Goal: Information Seeking & Learning: Find contact information

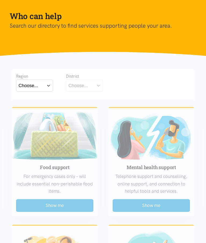
scroll to position [54, 0]
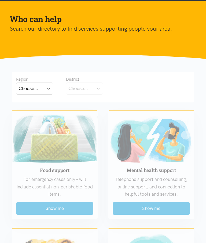
click at [45, 86] on button "Choose..." at bounding box center [34, 89] width 37 height 12
click at [40, 110] on div "Waikato" at bounding box center [35, 112] width 32 height 7
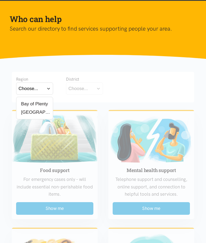
click at [34, 112] on label "Waikato" at bounding box center [35, 112] width 32 height 7
click at [0, 0] on input "Waikato" at bounding box center [0, 0] width 0 height 0
click at [115, 89] on button "Choose..." at bounding box center [93, 88] width 54 height 12
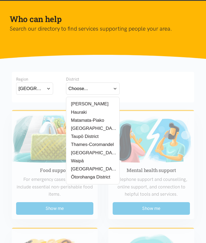
click at [81, 102] on label "[PERSON_NAME]" at bounding box center [89, 104] width 40 height 7
click at [0, 0] on input "[PERSON_NAME]" at bounding box center [0, 0] width 0 height 0
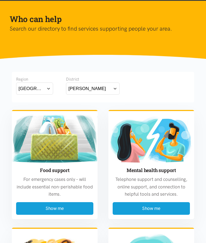
click at [56, 208] on button "Show me" at bounding box center [54, 208] width 77 height 13
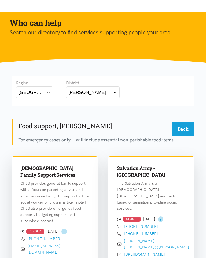
scroll to position [64, 0]
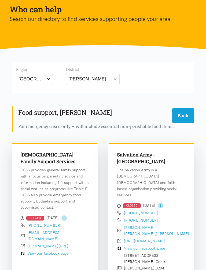
click at [184, 118] on button "Back" at bounding box center [183, 115] width 22 height 15
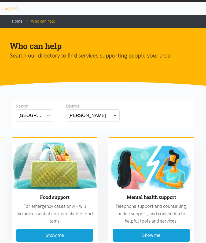
scroll to position [0, 0]
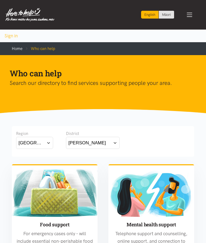
click at [189, 16] on span "Toggle navigation" at bounding box center [189, 14] width 7 height 7
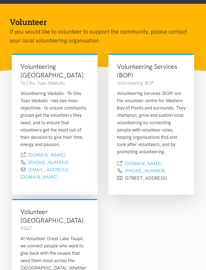
scroll to position [51, 0]
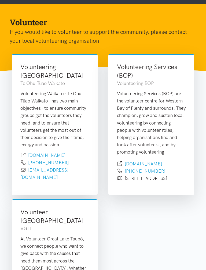
click at [69, 168] on link "[EMAIL_ADDRESS][DOMAIN_NAME]" at bounding box center [44, 173] width 48 height 13
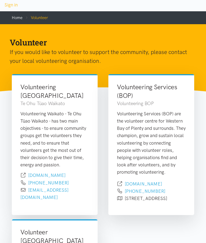
scroll to position [0, 0]
